Goal: Information Seeking & Learning: Compare options

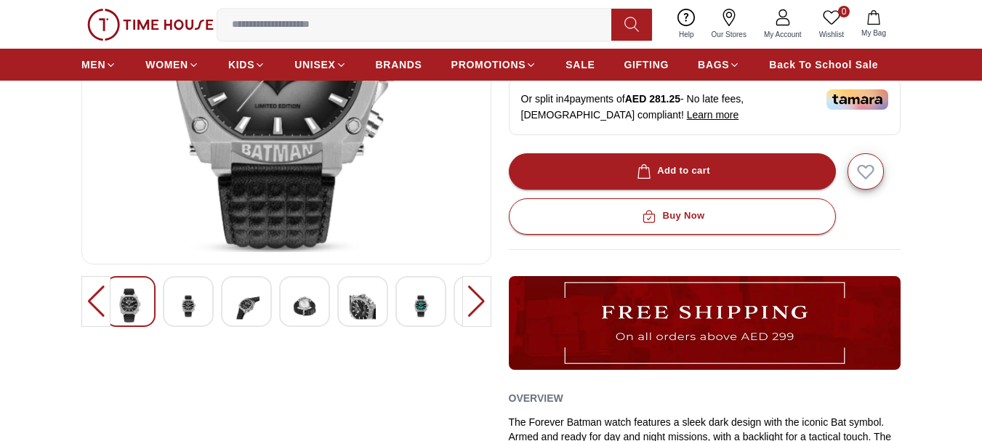
scroll to position [291, 0]
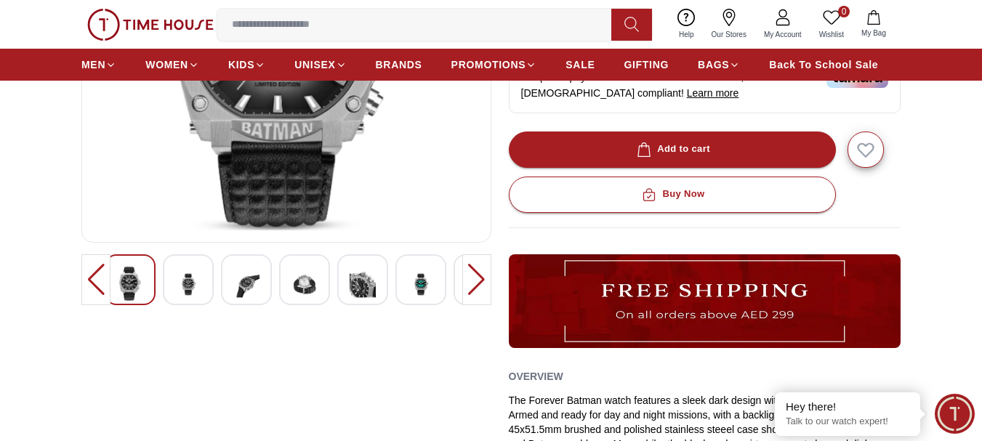
click at [425, 286] on img at bounding box center [421, 285] width 26 height 36
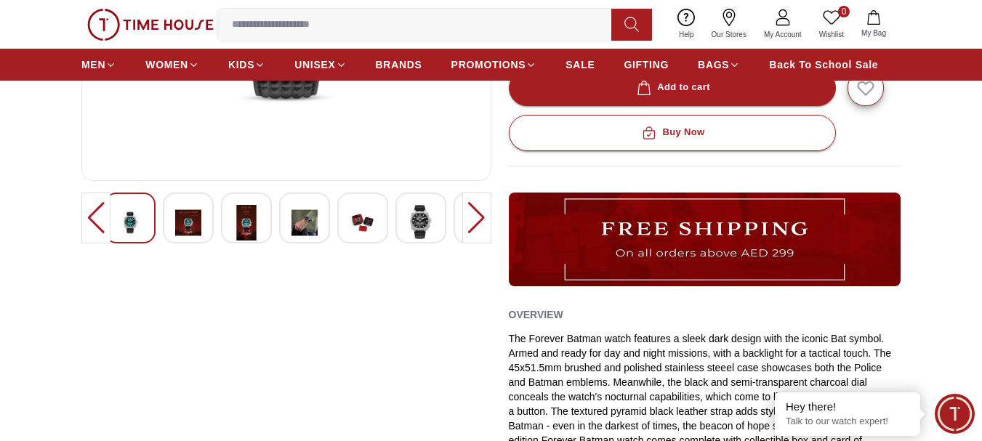
scroll to position [364, 0]
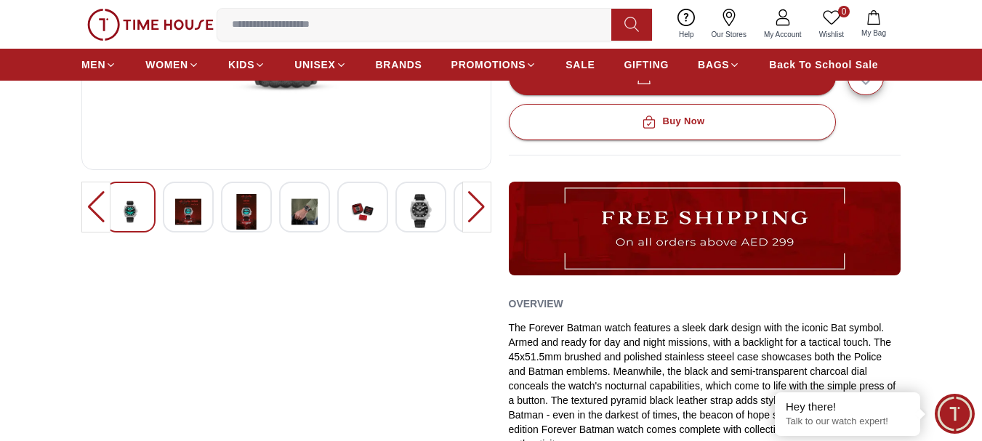
click at [369, 213] on img at bounding box center [363, 212] width 26 height 36
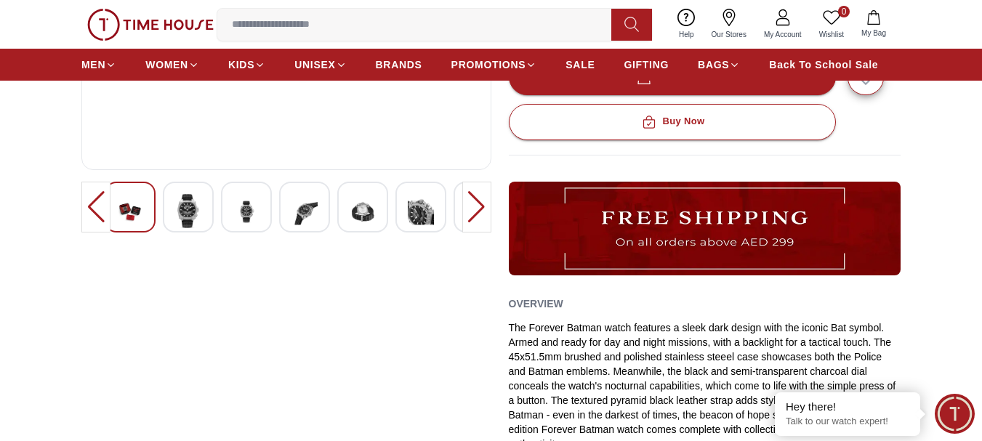
click at [311, 211] on img at bounding box center [305, 212] width 26 height 36
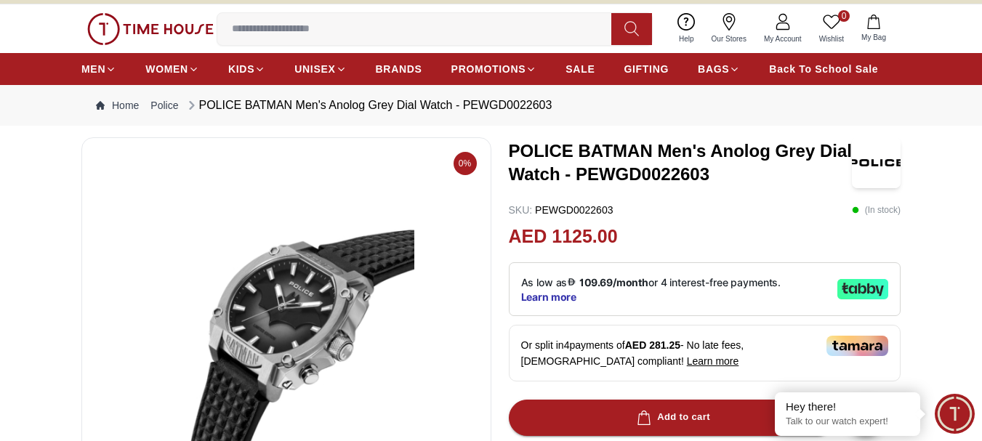
scroll to position [0, 0]
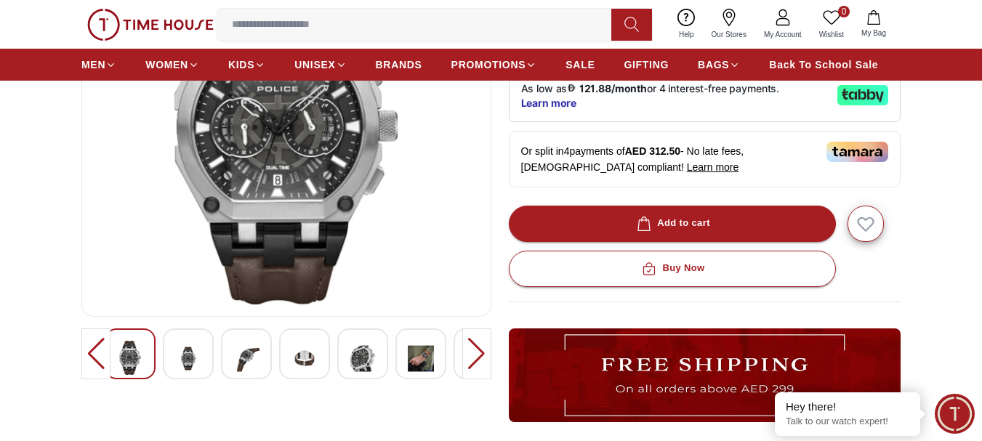
scroll to position [291, 0]
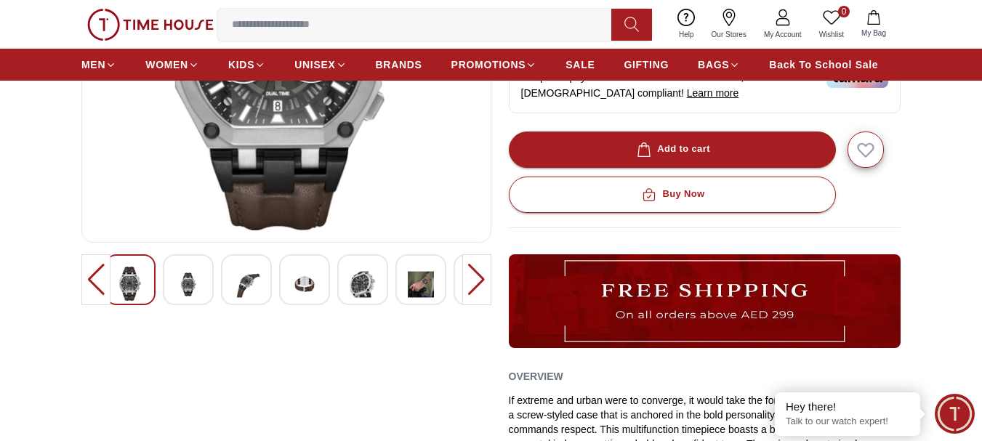
click at [192, 282] on img at bounding box center [188, 285] width 26 height 36
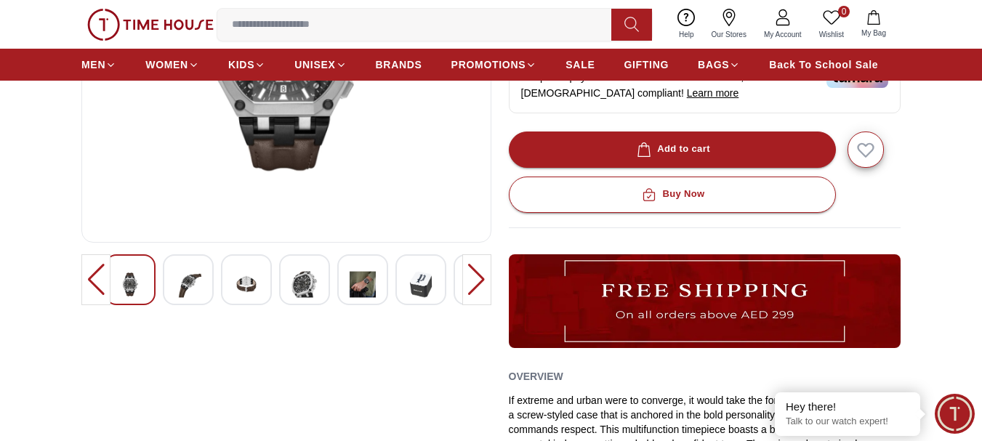
click at [244, 294] on img at bounding box center [246, 285] width 26 height 36
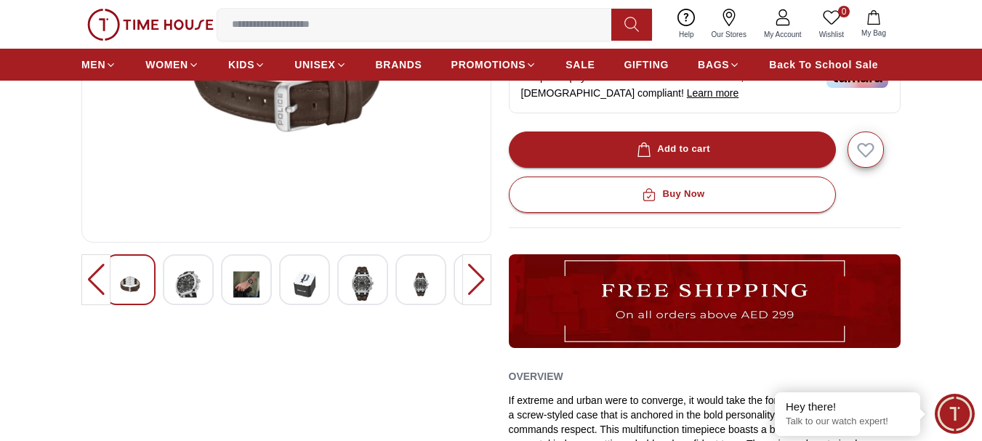
click at [312, 282] on img at bounding box center [305, 285] width 26 height 36
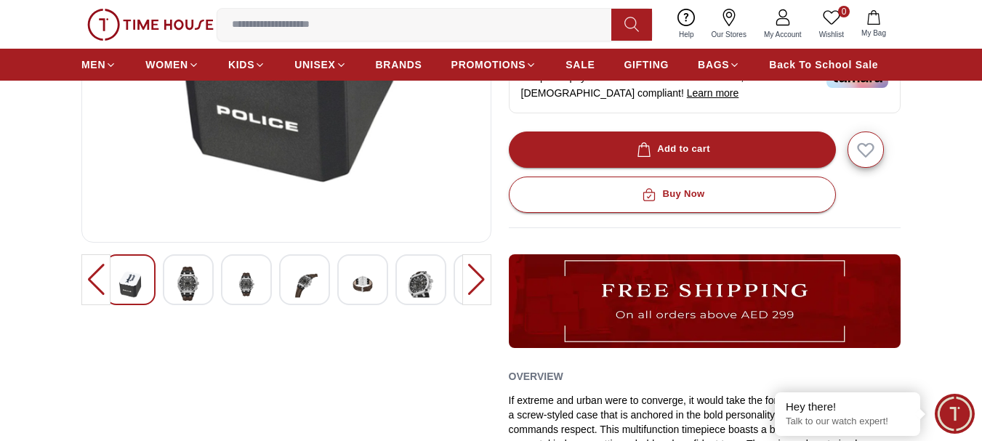
click at [433, 284] on img at bounding box center [421, 285] width 26 height 36
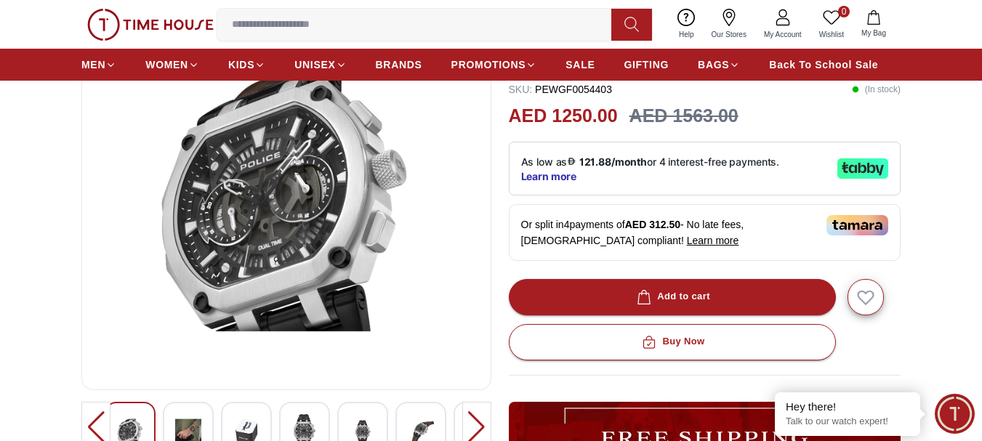
scroll to position [0, 0]
